Goal: Find specific page/section: Find specific page/section

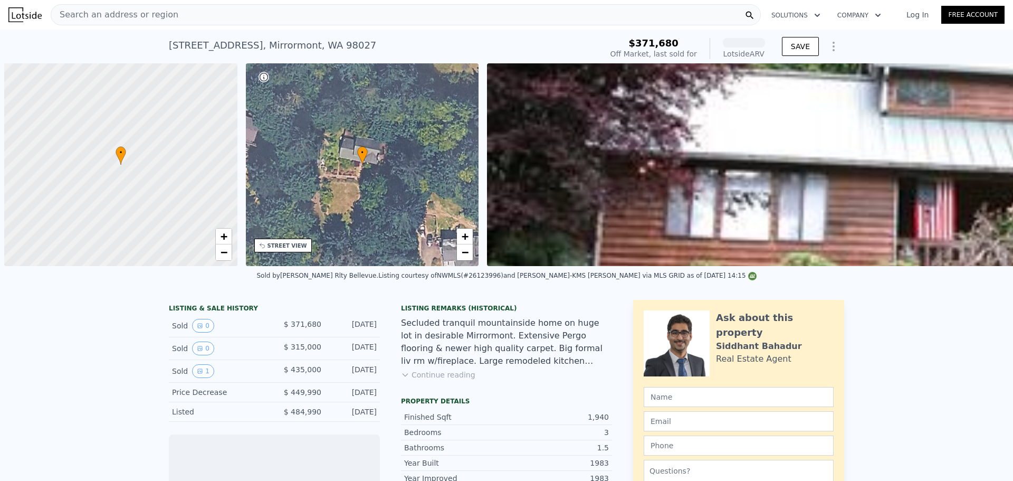
scroll to position [0, 4]
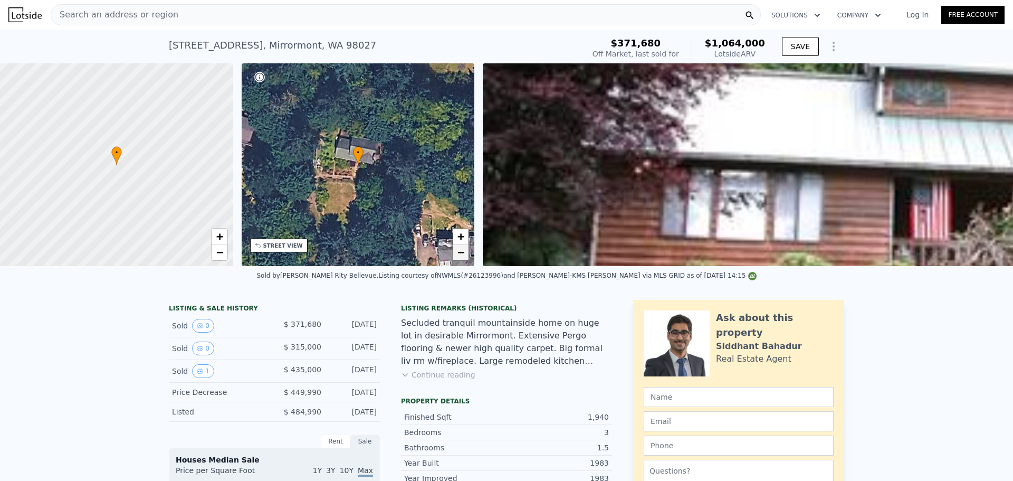
click at [460, 255] on span "−" at bounding box center [460, 251] width 7 height 13
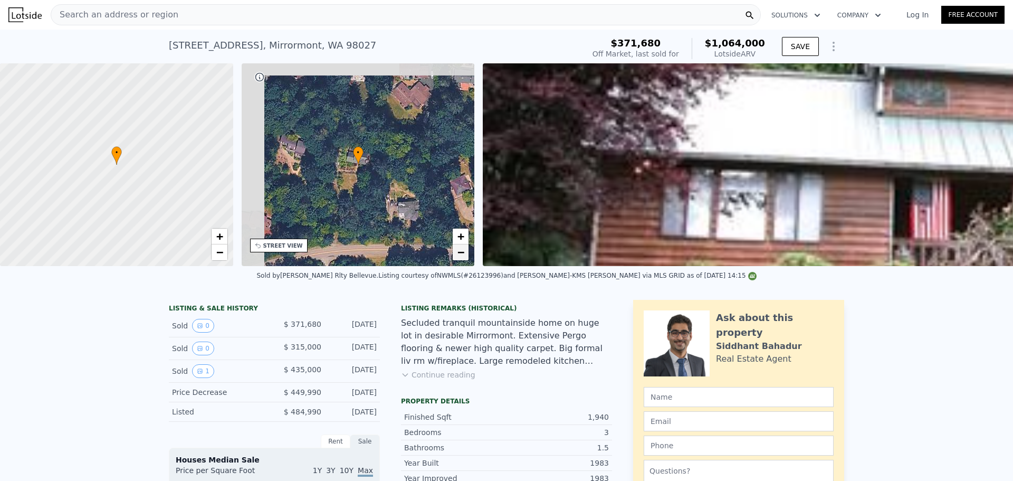
click at [459, 255] on span "−" at bounding box center [460, 251] width 7 height 13
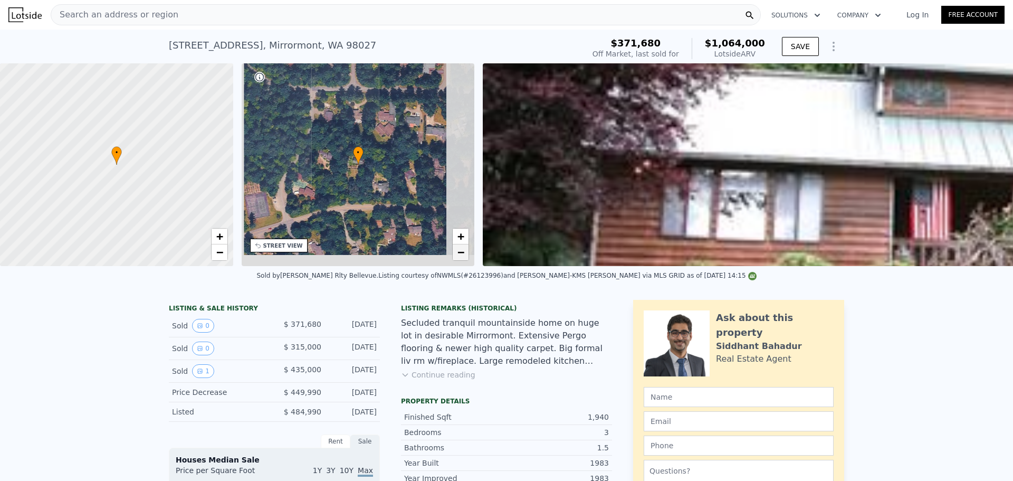
click at [459, 255] on span "−" at bounding box center [460, 251] width 7 height 13
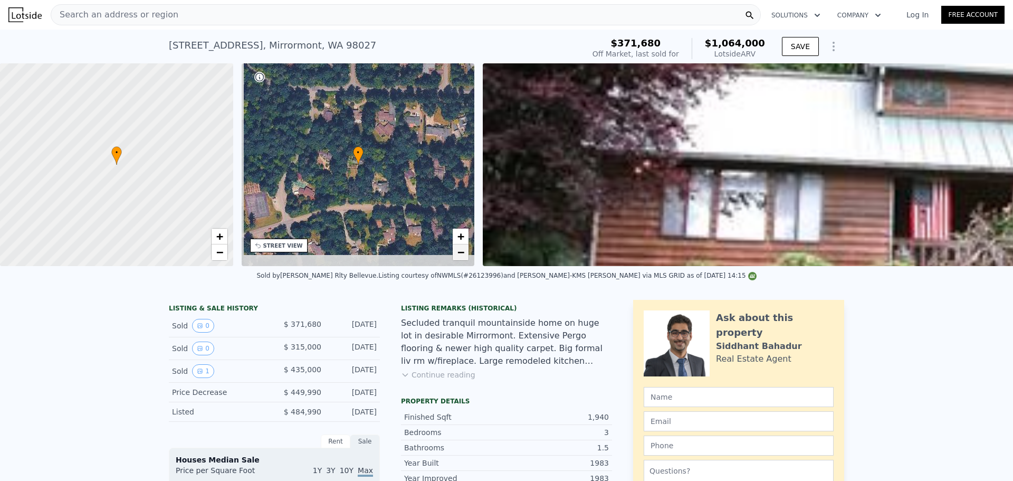
click at [459, 255] on span "−" at bounding box center [460, 251] width 7 height 13
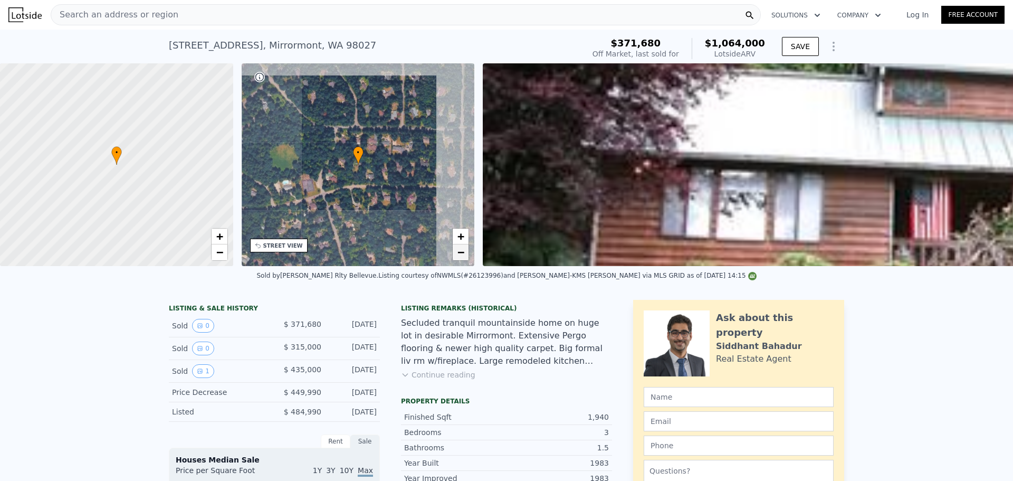
click at [459, 255] on span "−" at bounding box center [460, 251] width 7 height 13
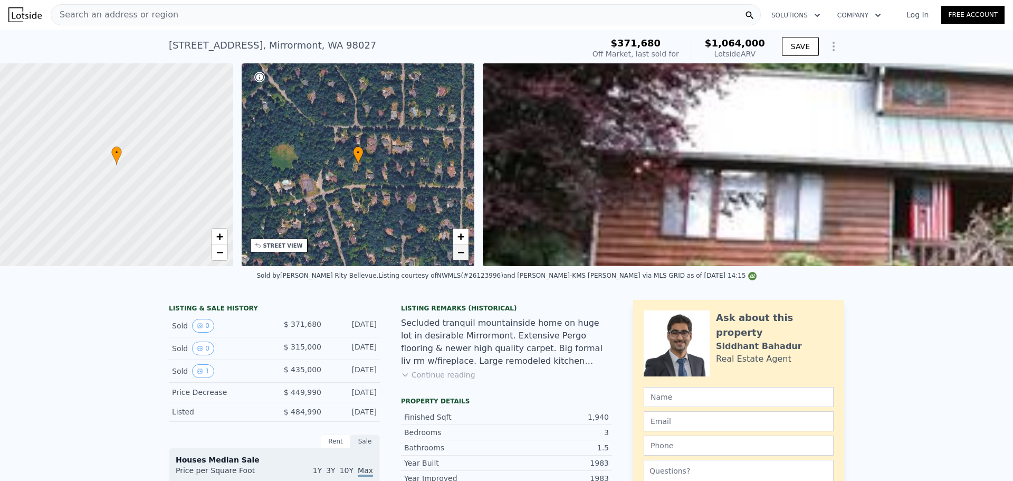
click at [459, 255] on span "−" at bounding box center [460, 251] width 7 height 13
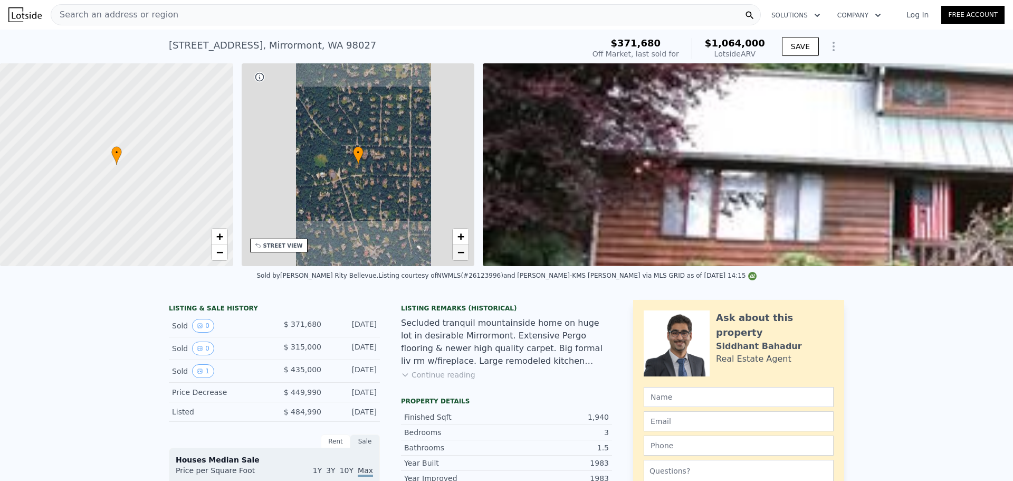
click at [459, 255] on span "−" at bounding box center [460, 251] width 7 height 13
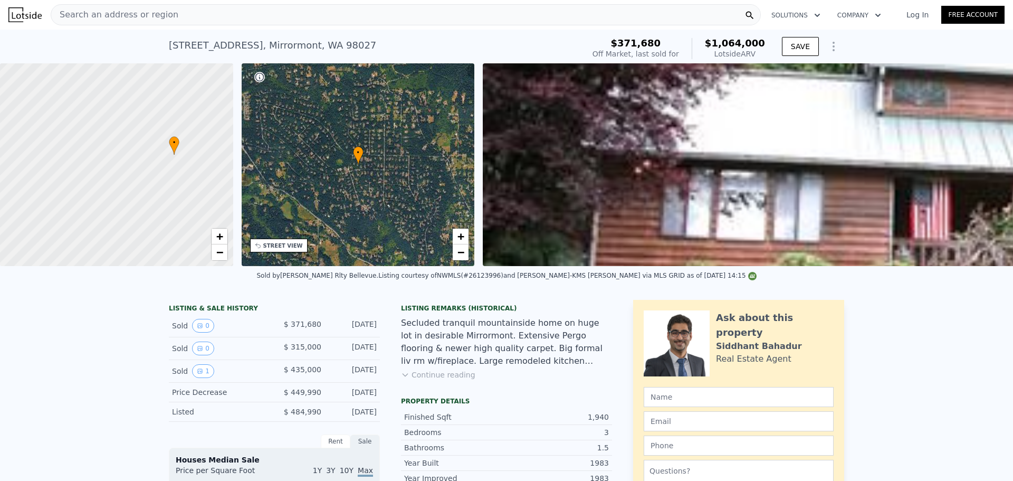
drag, startPoint x: 102, startPoint y: 199, endPoint x: 148, endPoint y: 187, distance: 47.5
click at [148, 187] on div at bounding box center [126, 162] width 280 height 243
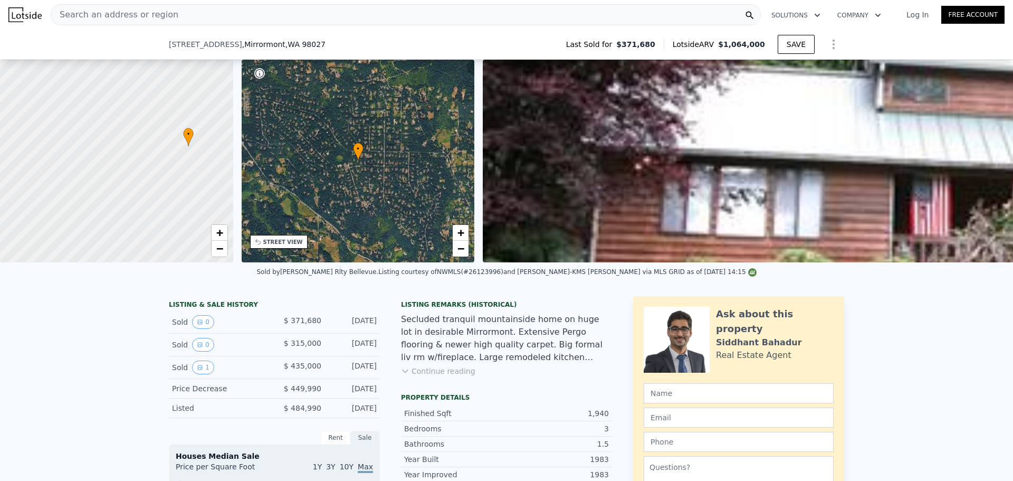
scroll to position [348, 0]
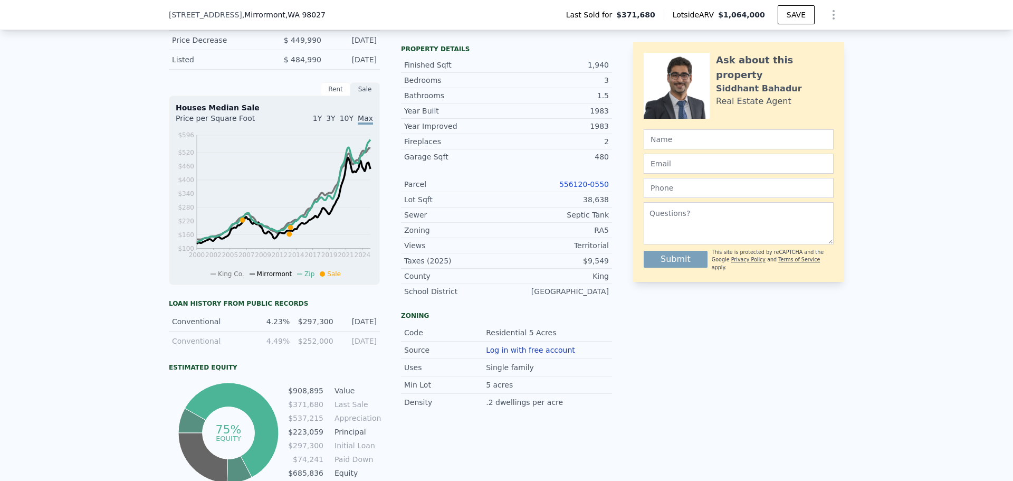
click at [588, 188] on link "556120-0550" at bounding box center [584, 184] width 50 height 8
